Goal: Transaction & Acquisition: Download file/media

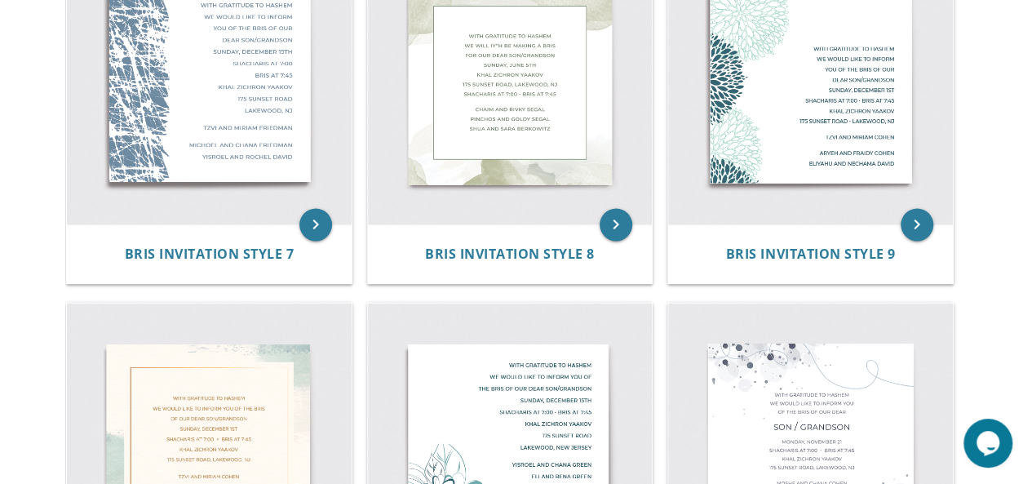
scroll to position [1106, 0]
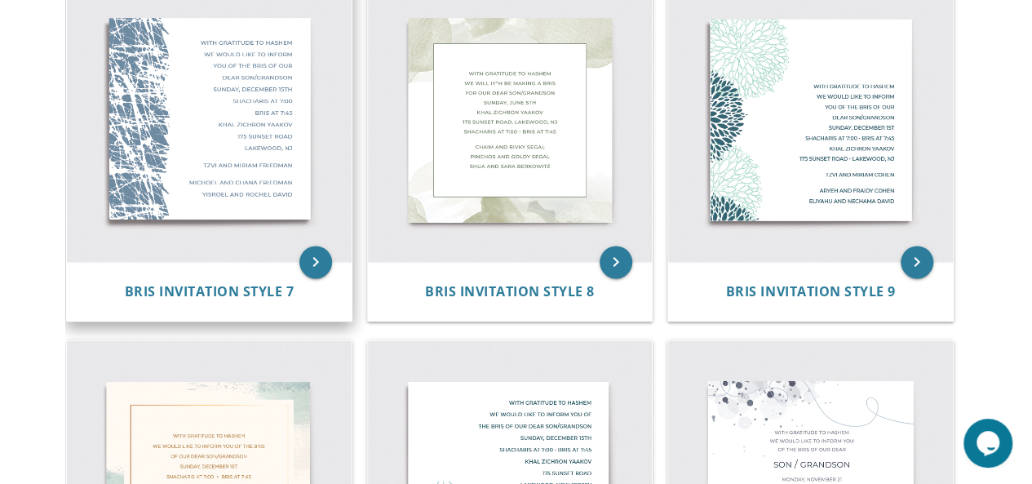
click at [163, 224] on img at bounding box center [209, 119] width 285 height 285
click at [308, 265] on icon "keyboard_arrow_right" at bounding box center [315, 262] width 33 height 33
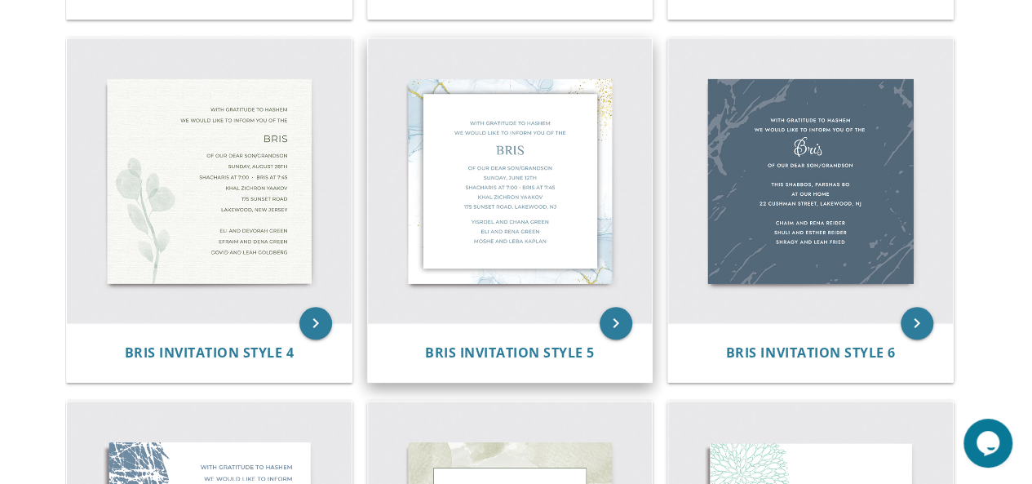
scroll to position [682, 0]
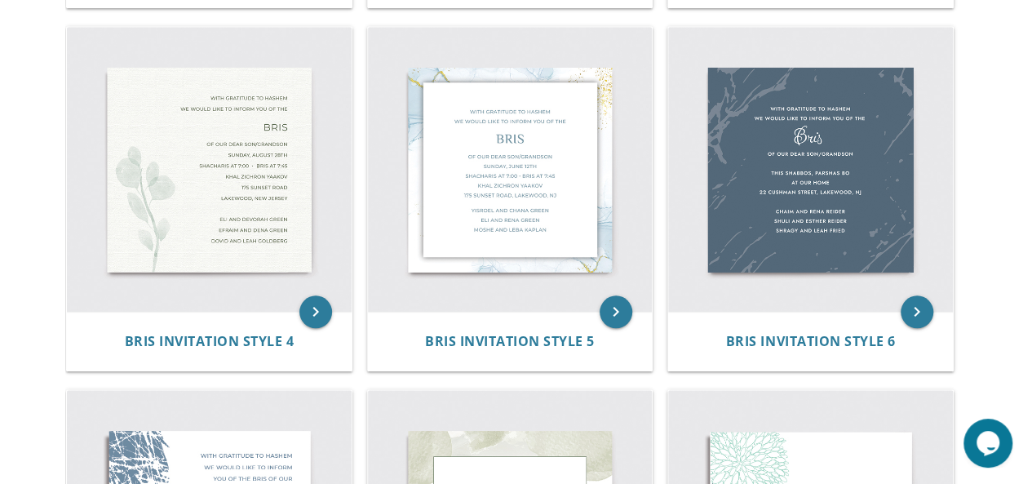
scroll to position [686, 0]
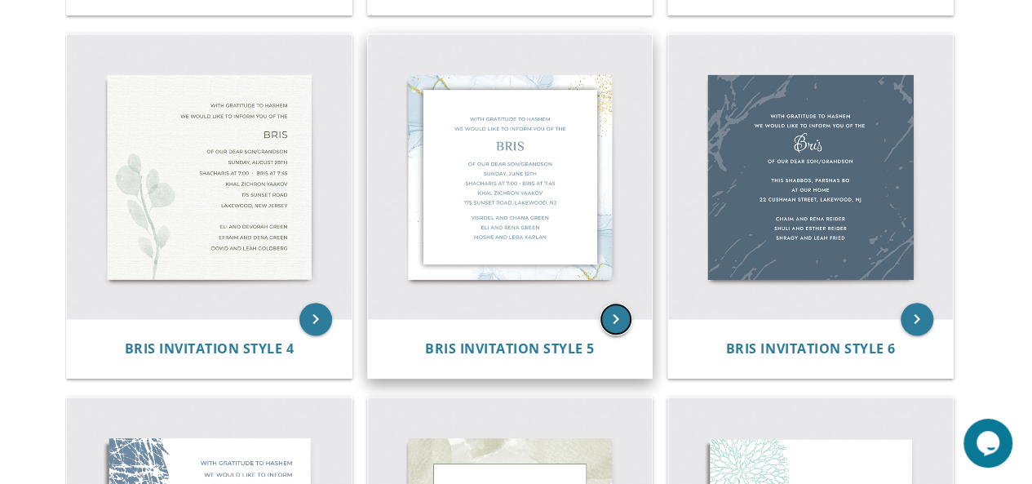
click at [619, 321] on icon "keyboard_arrow_right" at bounding box center [616, 319] width 33 height 33
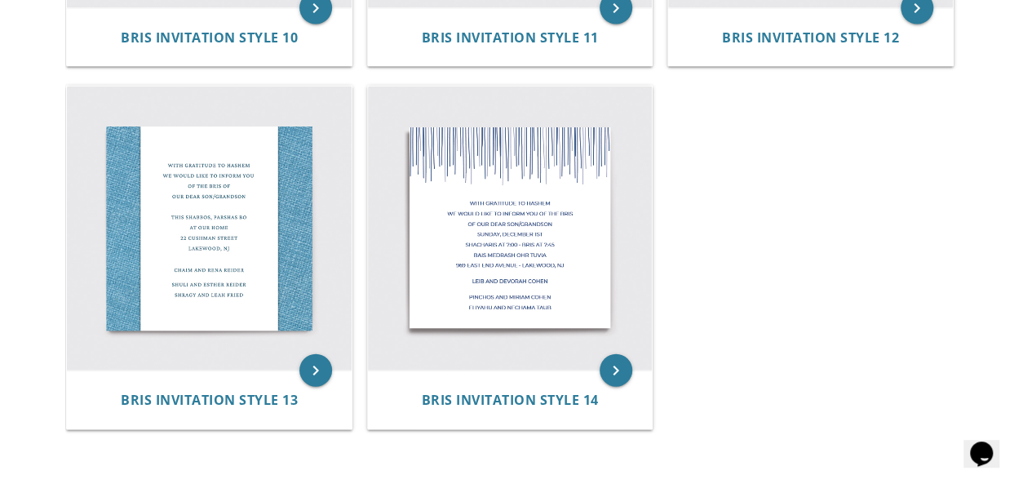
scroll to position [1730, 0]
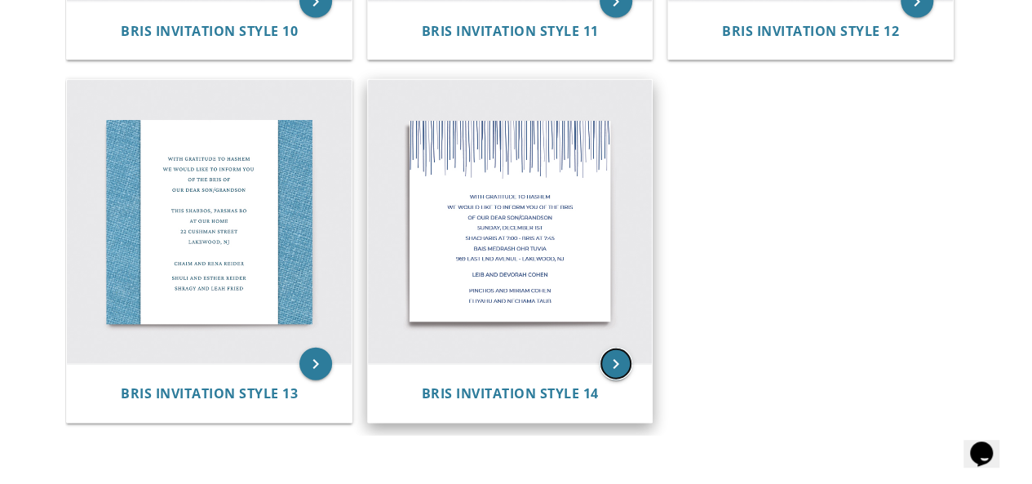
click at [613, 354] on icon "keyboard_arrow_right" at bounding box center [616, 364] width 33 height 33
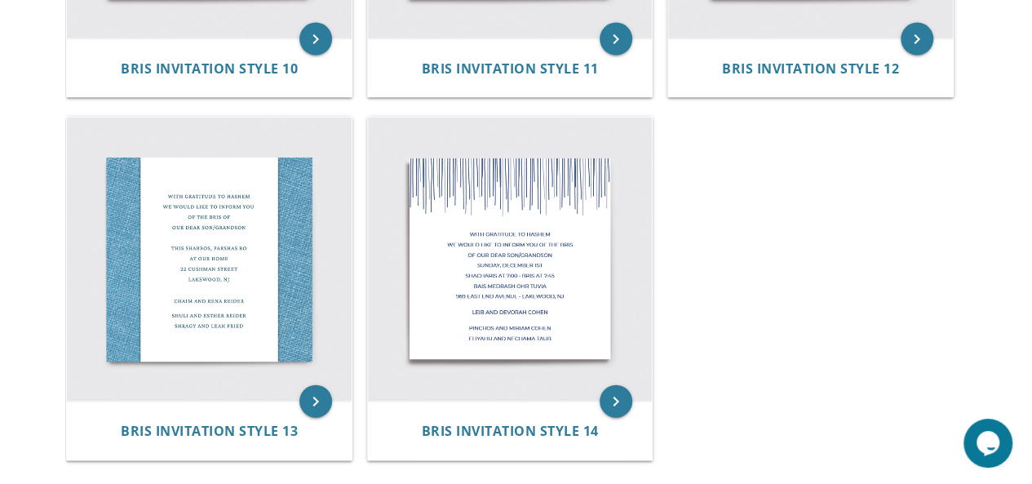
scroll to position [1712, 0]
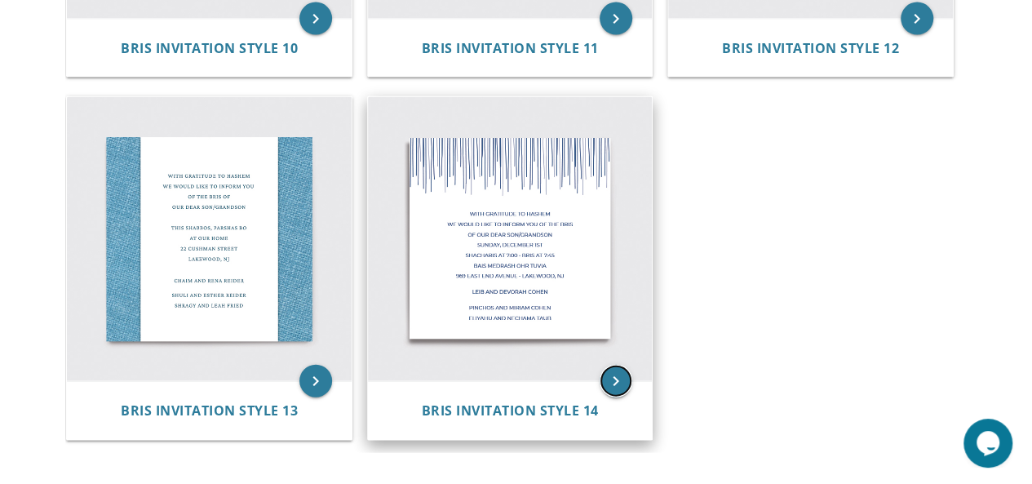
click at [617, 377] on icon "keyboard_arrow_right" at bounding box center [616, 381] width 33 height 33
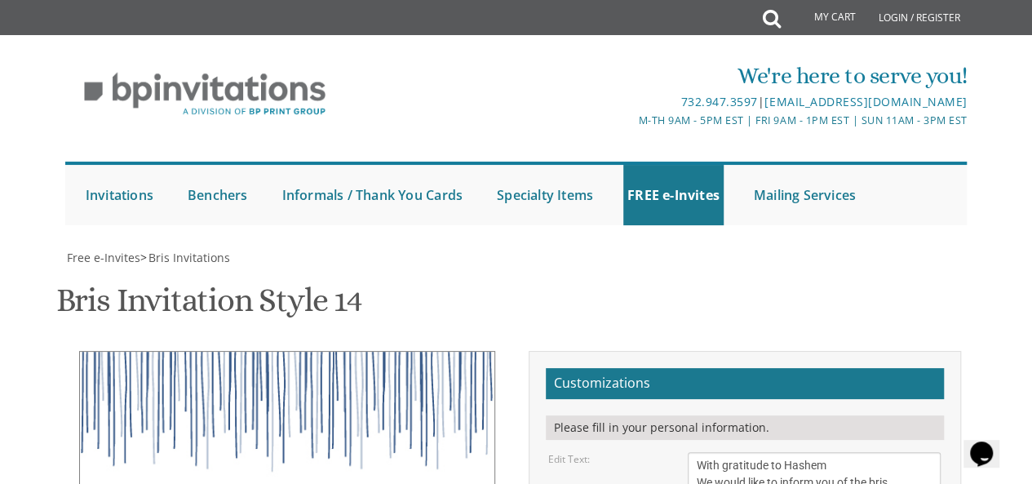
scroll to position [265, 0]
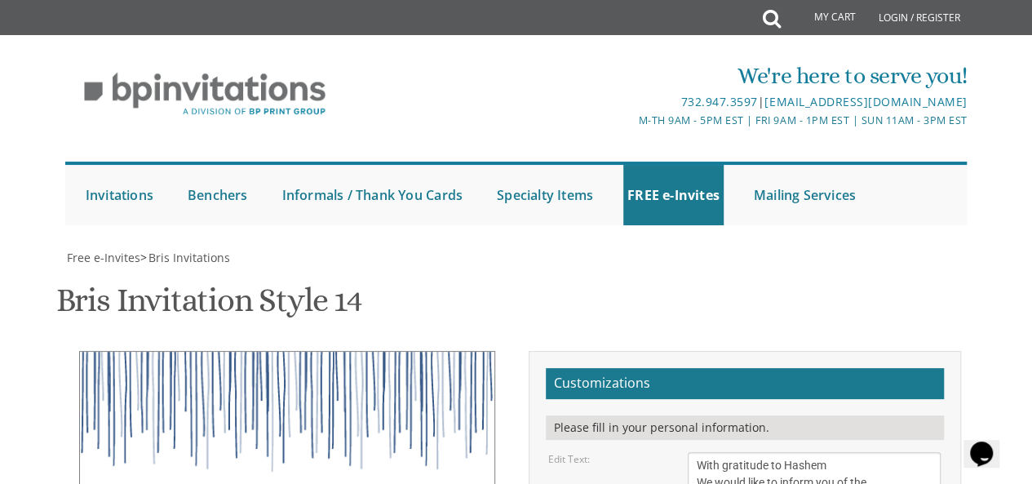
scroll to position [287, 0]
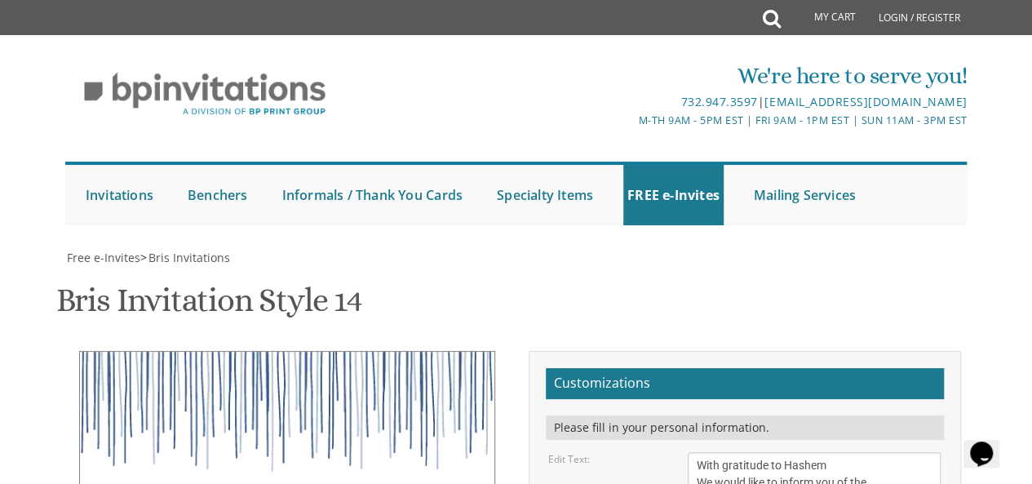
type textarea "With gratitude to Hashem We would like to inform you of the [PERSON_NAME] Of ou…"
type textarea "L"
type textarea "s"
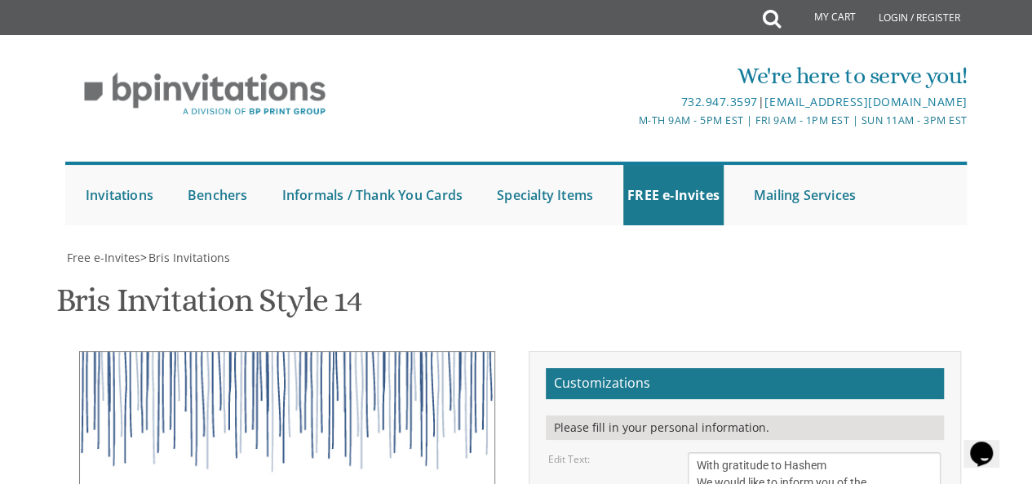
type textarea "[PERSON_NAME] and [PERSON_NAME]"
type textarea "E"
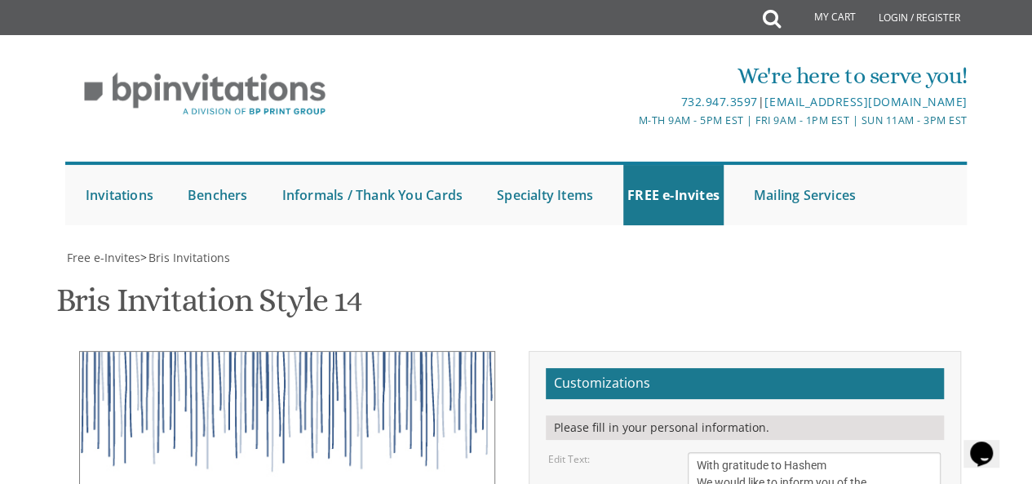
type textarea "[PERSON_NAME] and [PERSON_NAME] and [PERSON_NAME]"
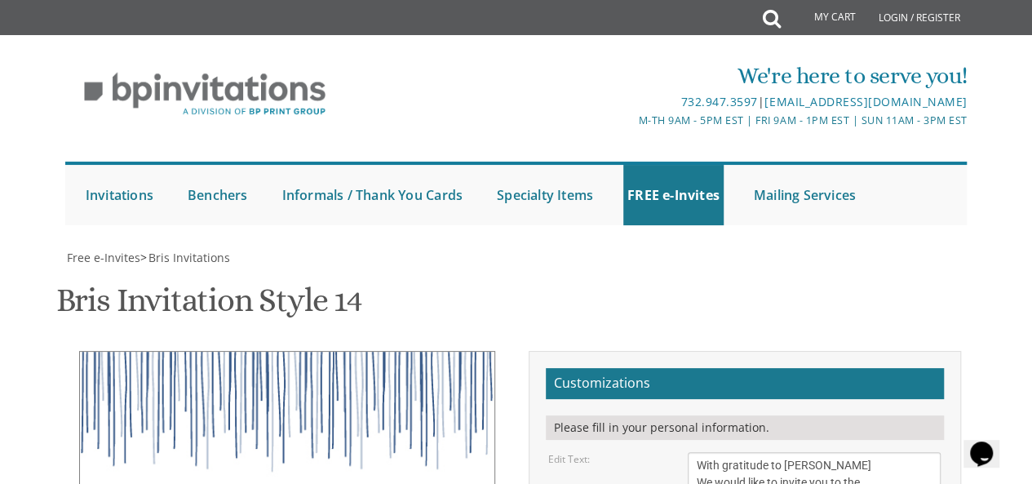
type textarea "With gratitude to [PERSON_NAME] We would like to invite you to the [PERSON_NAME…"
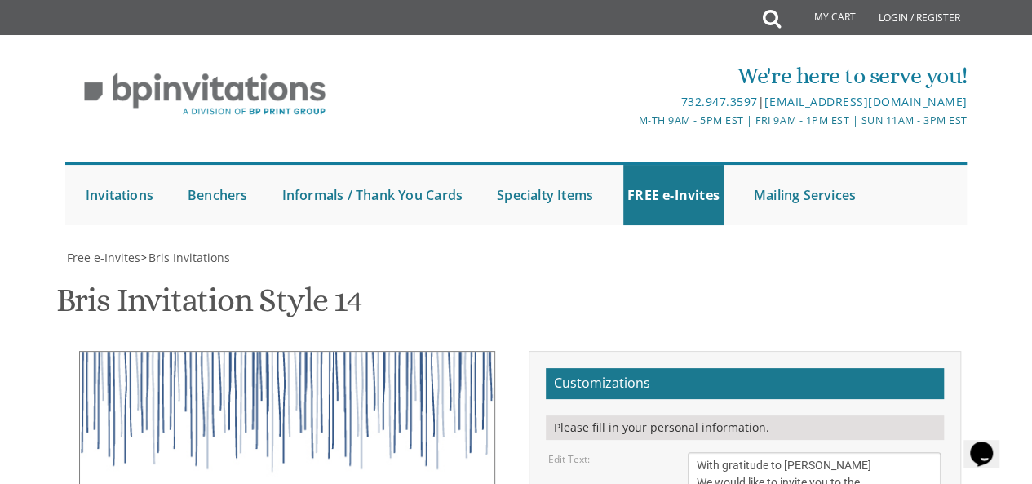
type input "[EMAIL_ADDRESS][DOMAIN_NAME]"
